Goal: Register for event/course

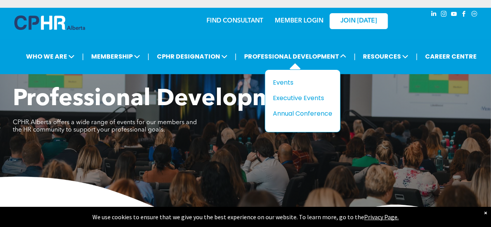
click at [277, 86] on div "Title Events Executive Events Annual Conference" at bounding box center [302, 98] width 59 height 41
click at [280, 80] on div "Events" at bounding box center [300, 83] width 54 height 10
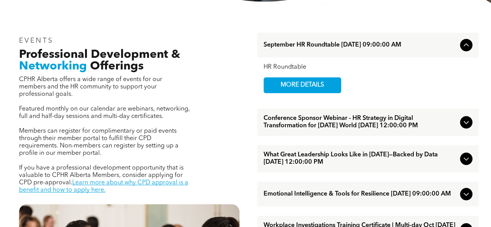
scroll to position [271, 0]
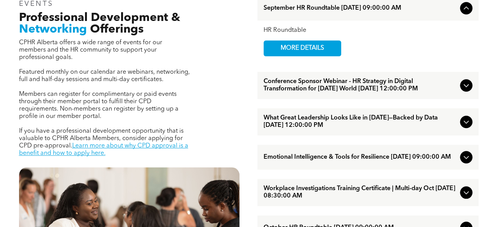
click at [375, 129] on span "What Great Leadership Looks Like in [DATE]—Backed by Data [DATE] 12:00:00 PM" at bounding box center [359, 121] width 193 height 15
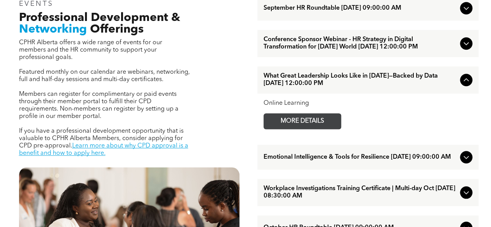
click at [326, 129] on span "MORE DETAILS" at bounding box center [301, 121] width 61 height 15
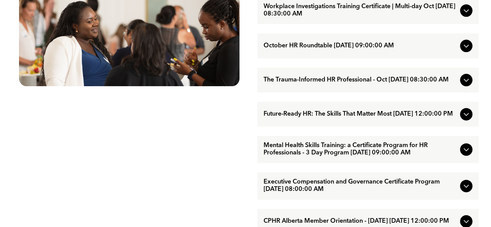
scroll to position [465, 0]
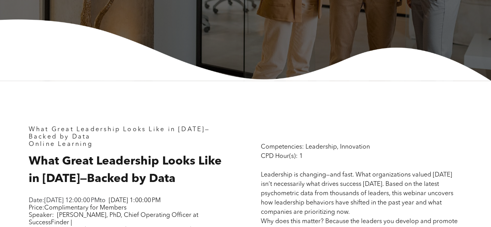
scroll to position [310, 0]
